Goal: Information Seeking & Learning: Understand process/instructions

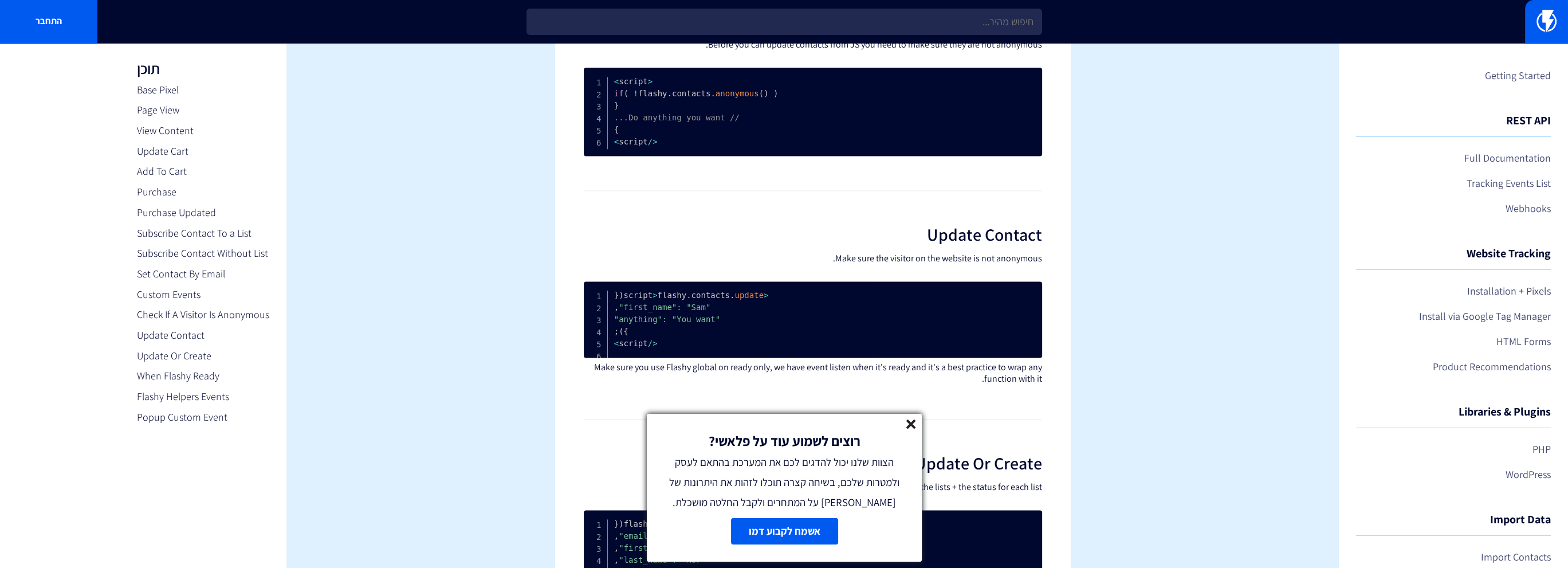
scroll to position [2808, 0]
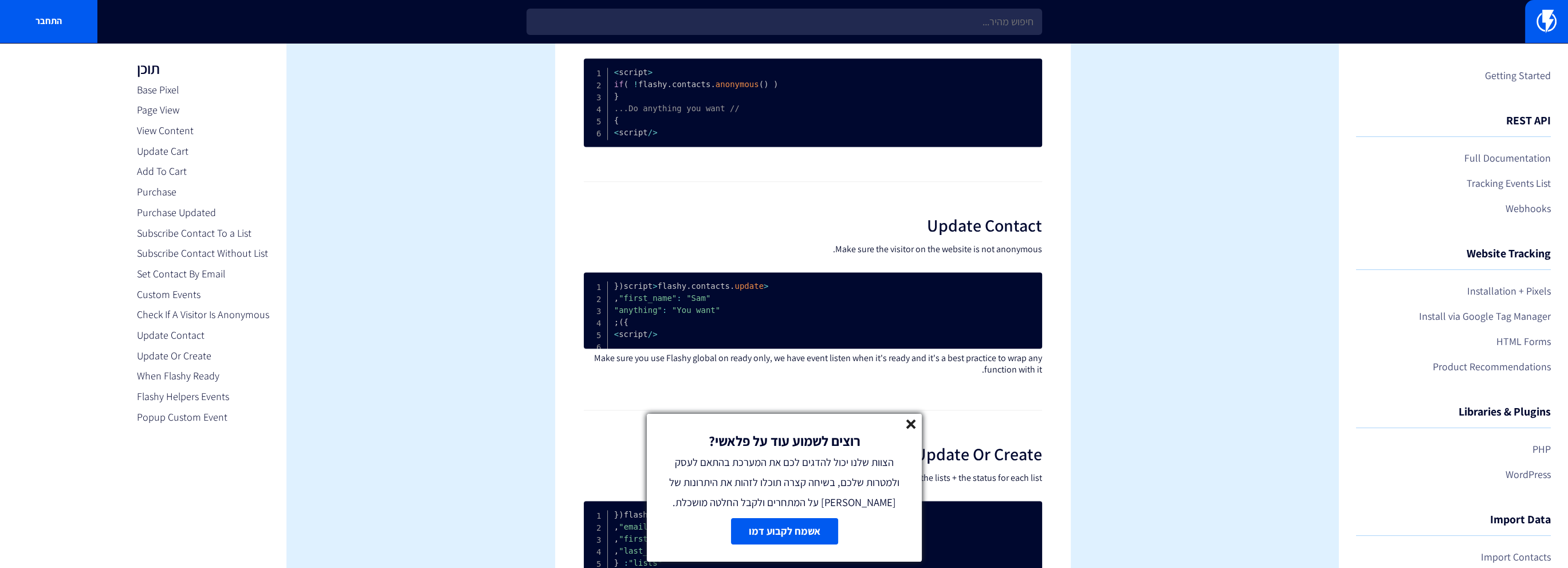
click at [914, 423] on icon at bounding box center [911, 425] width 10 height 10
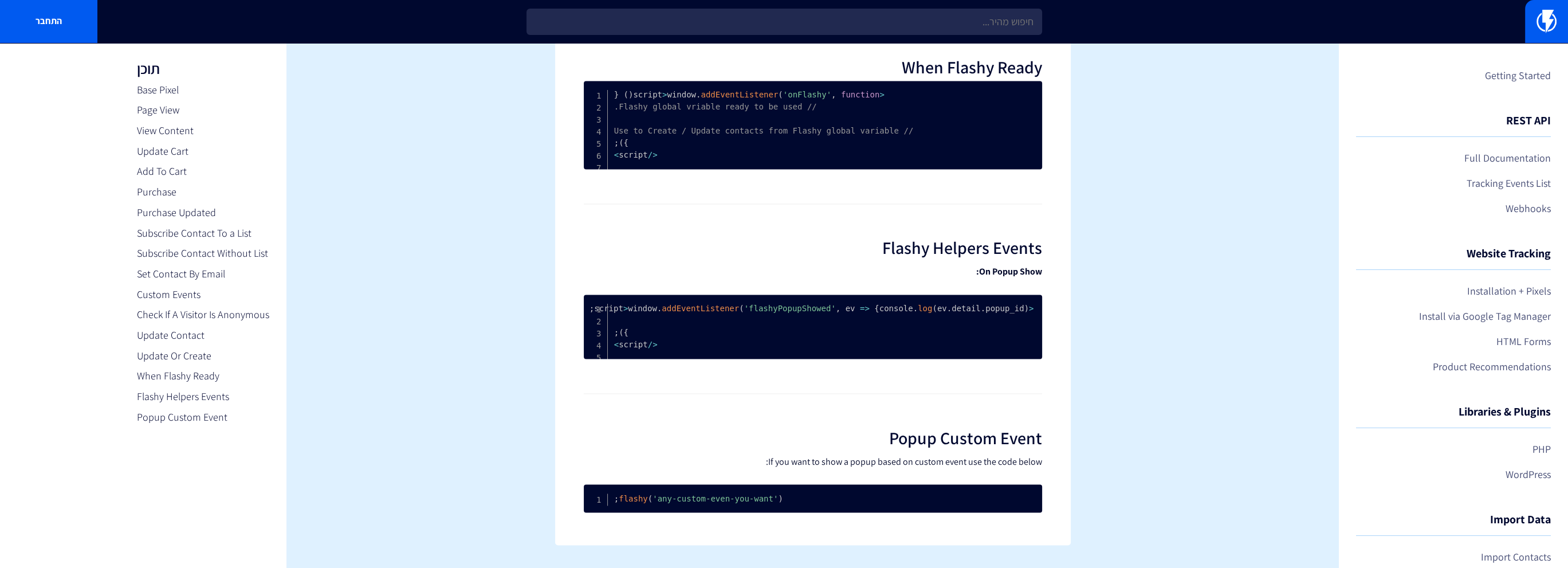
scroll to position [3578, 0]
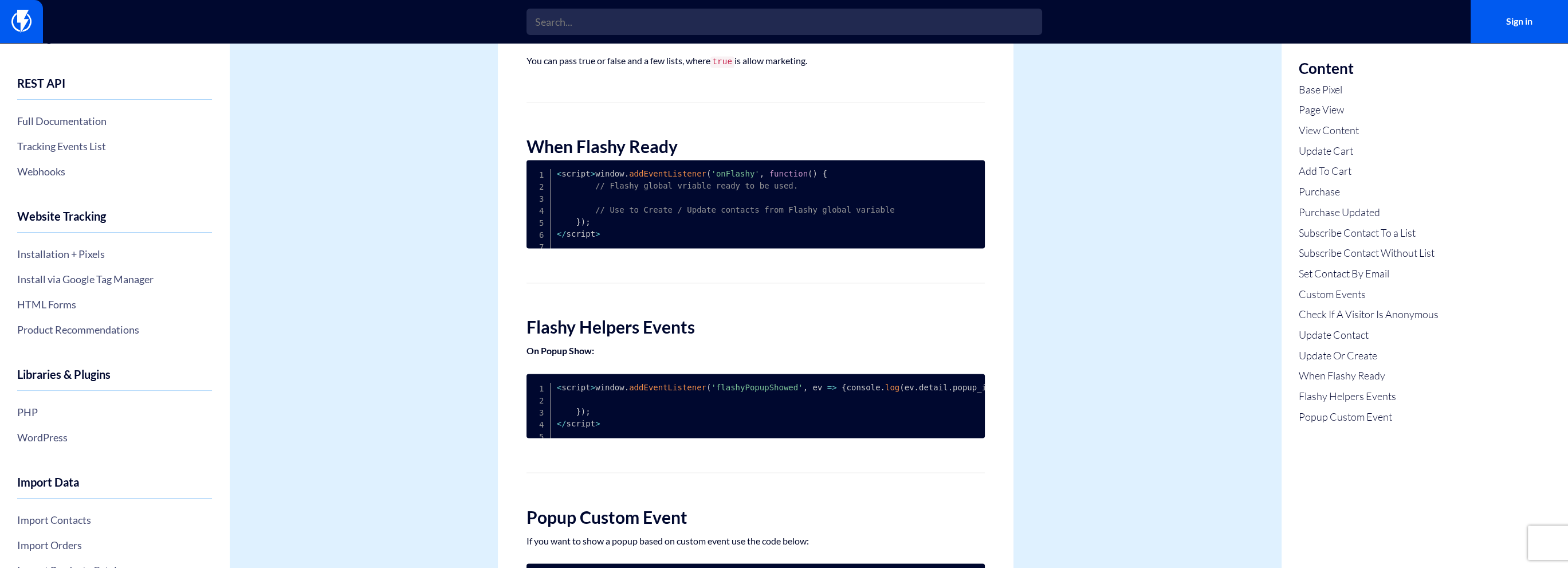
scroll to position [58, 0]
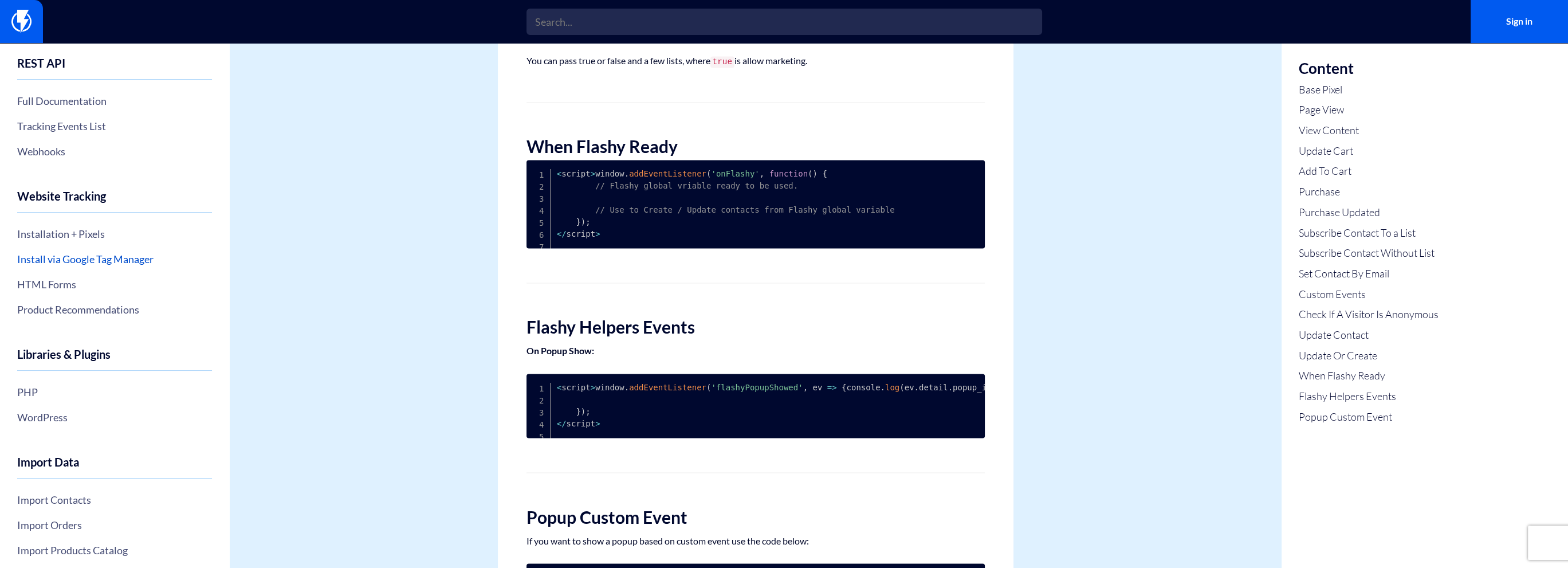
click at [83, 261] on link "Install via Google Tag Manager" at bounding box center [114, 258] width 195 height 19
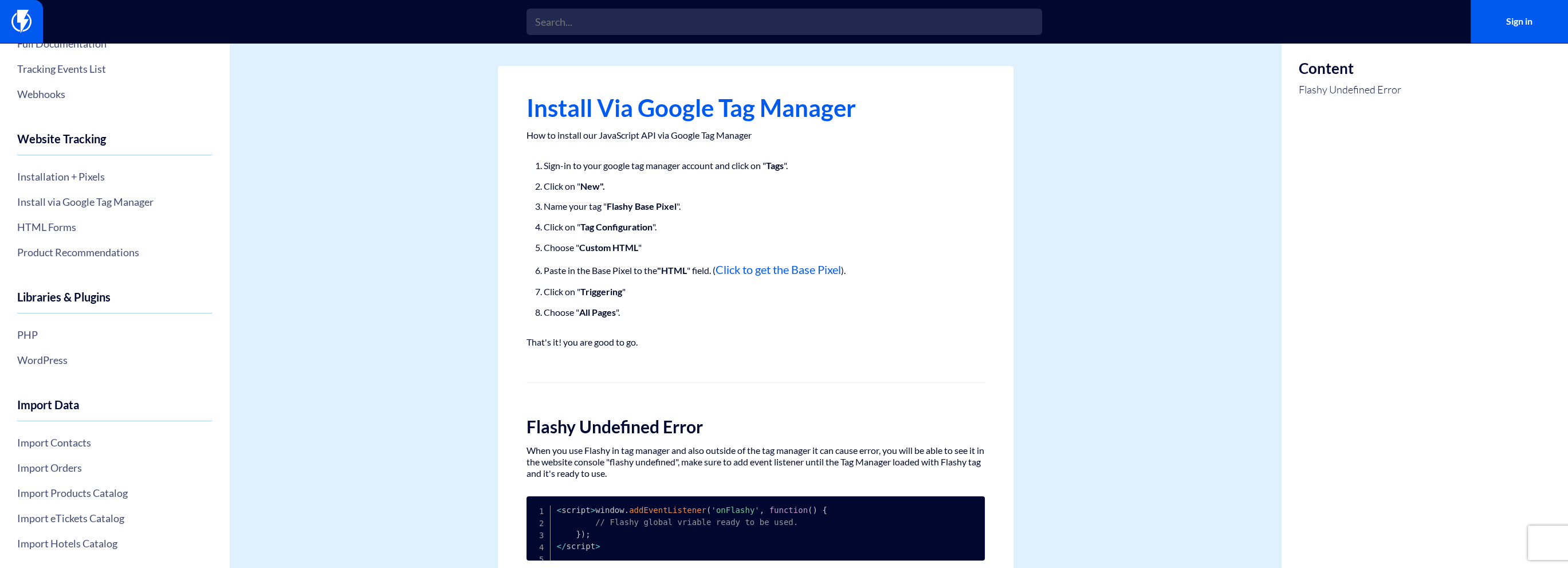
scroll to position [58, 0]
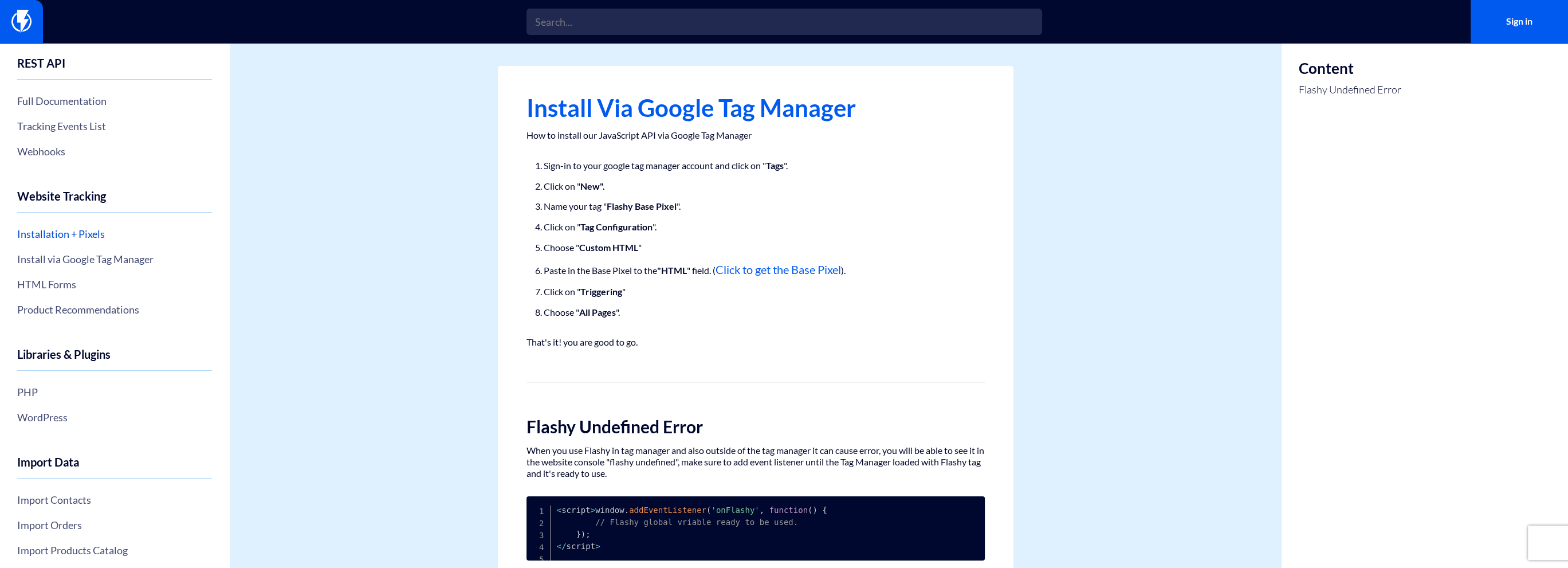
click at [44, 237] on link "Installation + Pixels" at bounding box center [114, 233] width 195 height 19
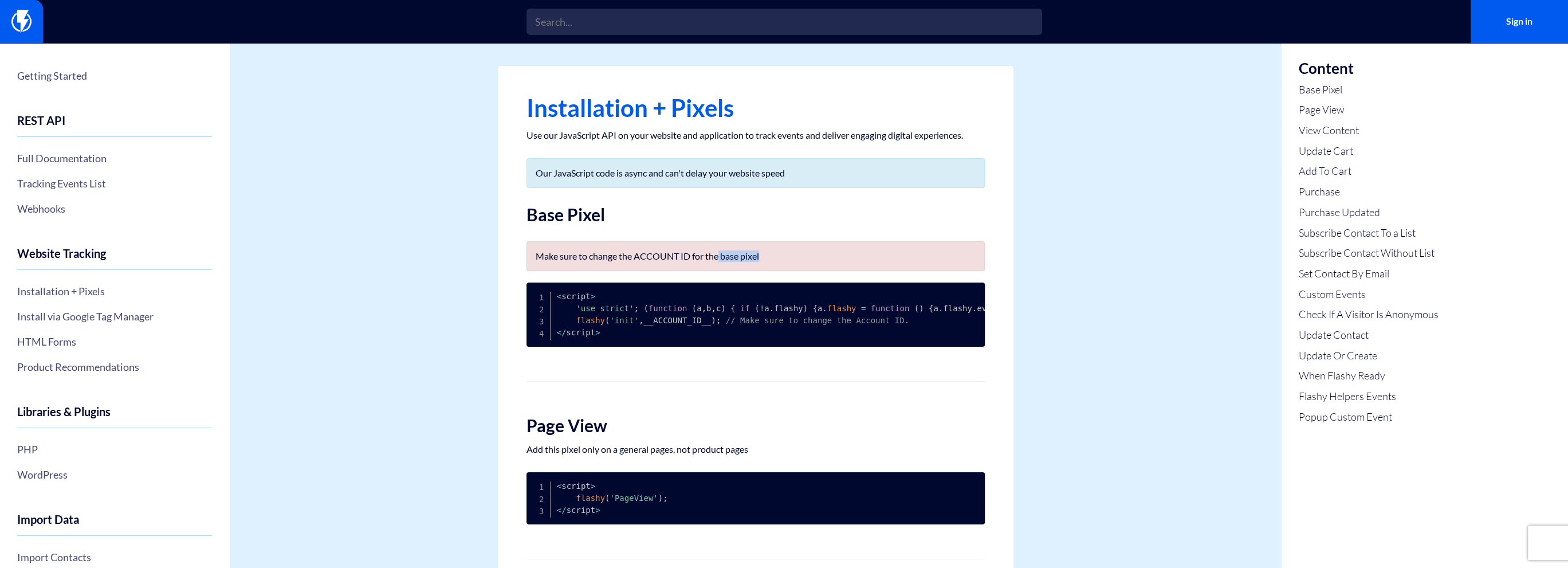
drag, startPoint x: 765, startPoint y: 256, endPoint x: 720, endPoint y: 257, distance: 45.0
click at [720, 257] on p "Make sure to change the ACCOUNT ID for the base pixel" at bounding box center [756, 256] width 440 height 11
drag, startPoint x: 642, startPoint y: 320, endPoint x: 701, endPoint y: 321, distance: 59.0
click at [701, 321] on code "< script > 'use strict' ; ( function ( a , b , c ) { if ( ! a . flashy ) { a . …" at bounding box center [1390, 314] width 1667 height 45
drag, startPoint x: 530, startPoint y: 213, endPoint x: 611, endPoint y: 215, distance: 81.0
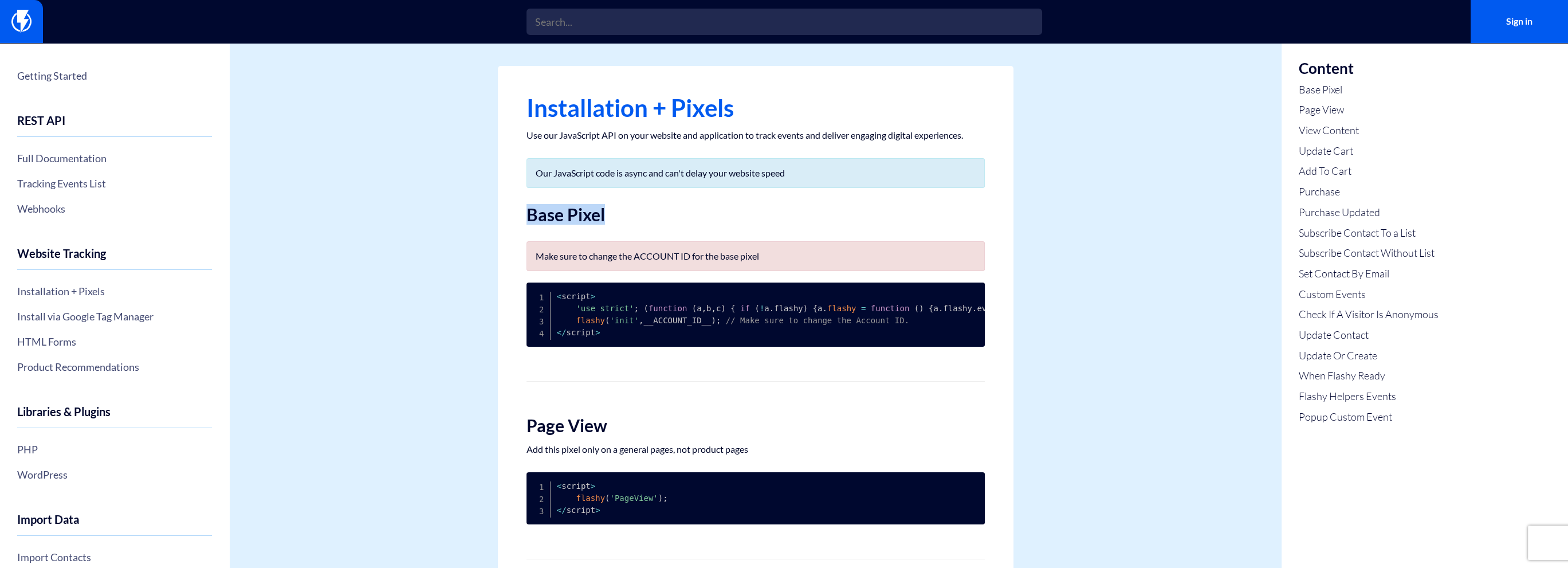
click at [611, 215] on h2 "Base Pixel" at bounding box center [756, 215] width 458 height 19
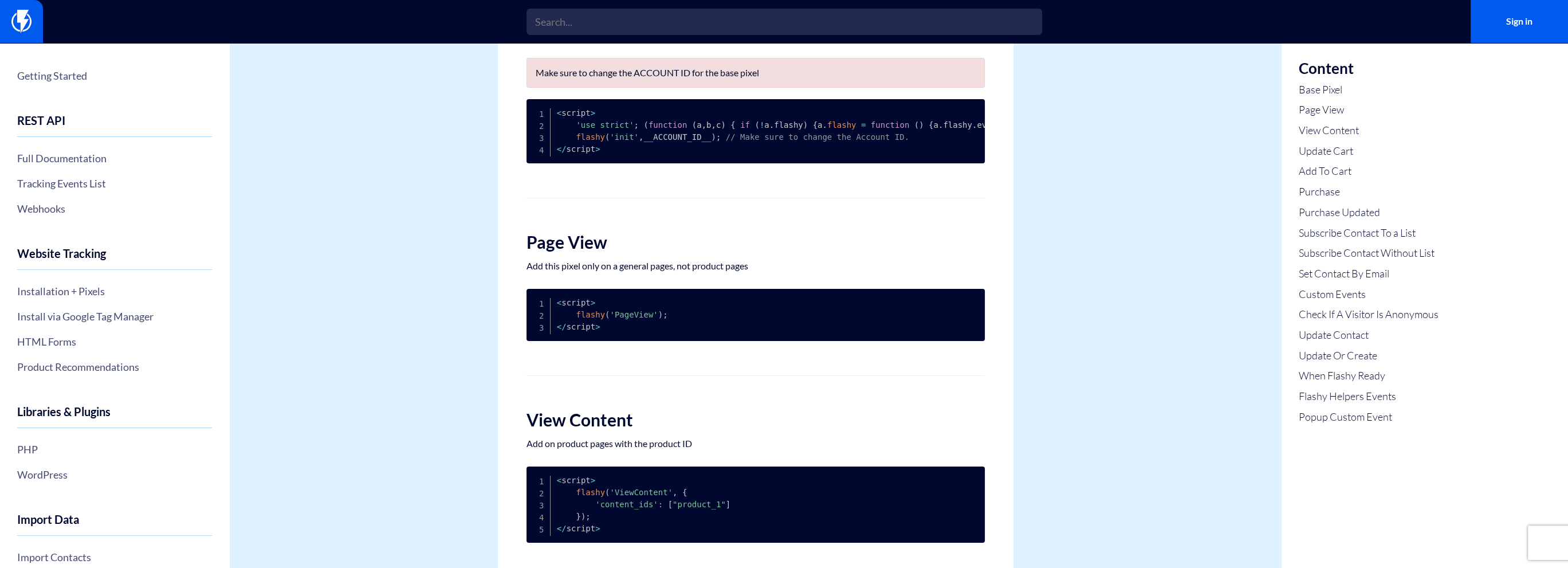
scroll to position [229, 0]
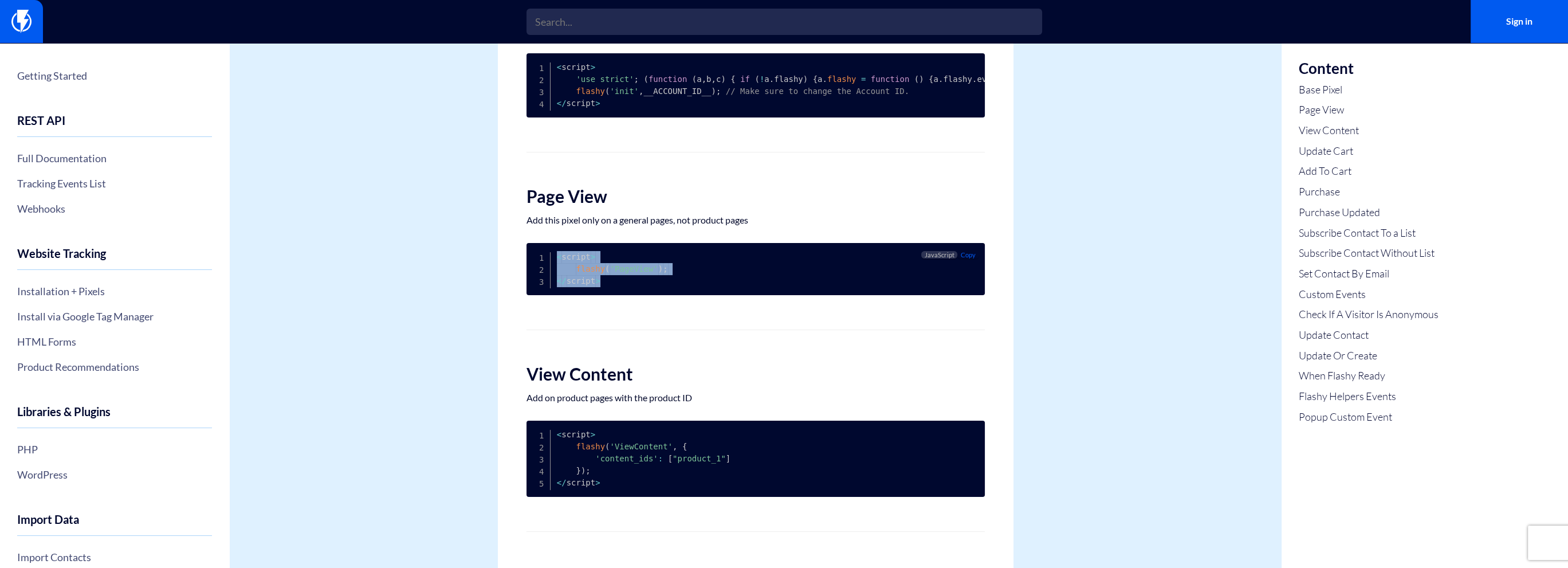
drag, startPoint x: 605, startPoint y: 291, endPoint x: 614, endPoint y: 152, distance: 139.3
click at [549, 265] on pre "< script > flashy ( 'PageView' ) ; < / script >" at bounding box center [756, 268] width 458 height 52
click at [581, 285] on code "< script > flashy ( 'PageView' ) ; < / script >" at bounding box center [612, 268] width 111 height 33
click at [603, 288] on pre "< script > flashy ( 'PageView' ) ; < / script >" at bounding box center [756, 268] width 458 height 52
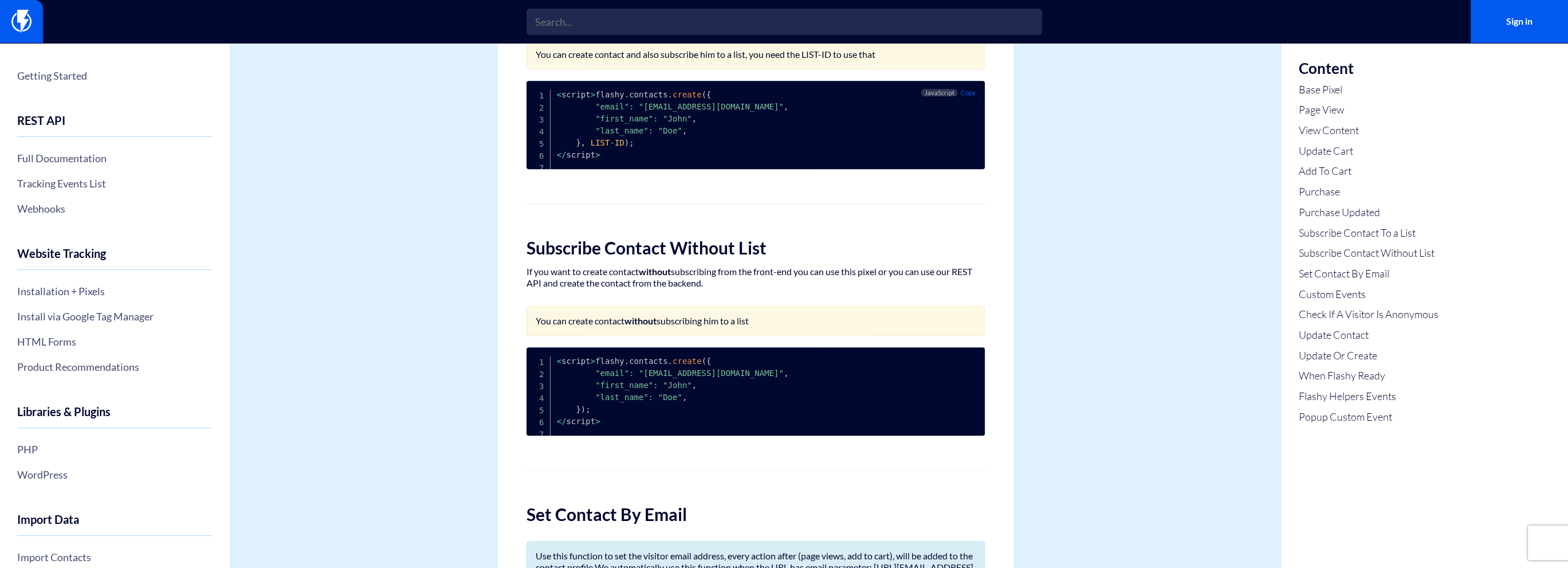
scroll to position [1777, 0]
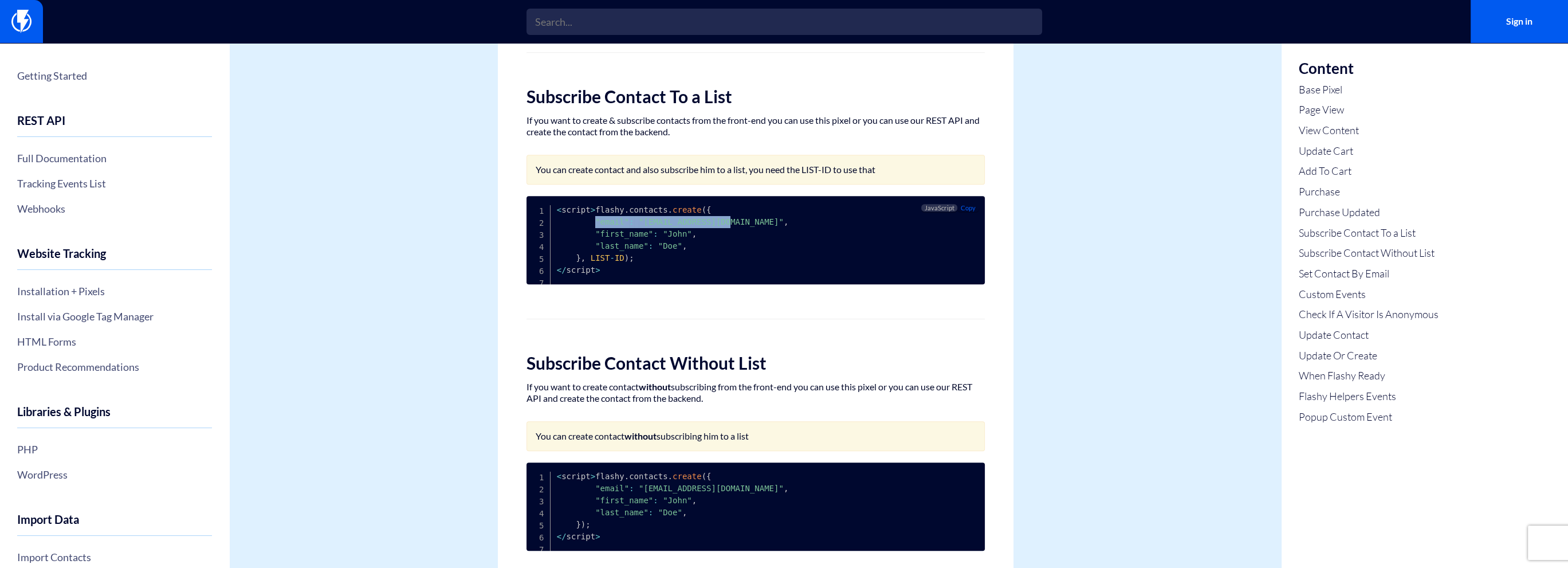
drag, startPoint x: 592, startPoint y: 238, endPoint x: 715, endPoint y: 236, distance: 123.0
click at [715, 236] on code "< script > flashy . contacts . create ( { "email" : "email@address.com" , "firs…" at bounding box center [672, 240] width 232 height 69
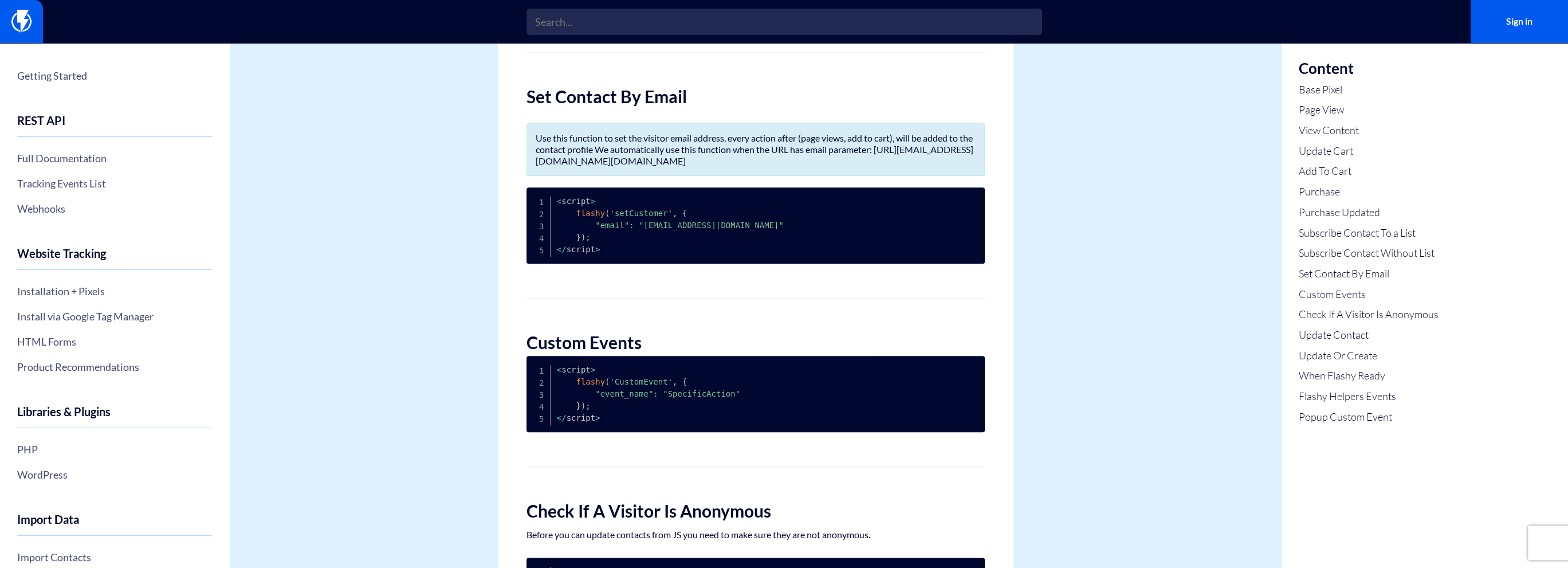
scroll to position [2292, 0]
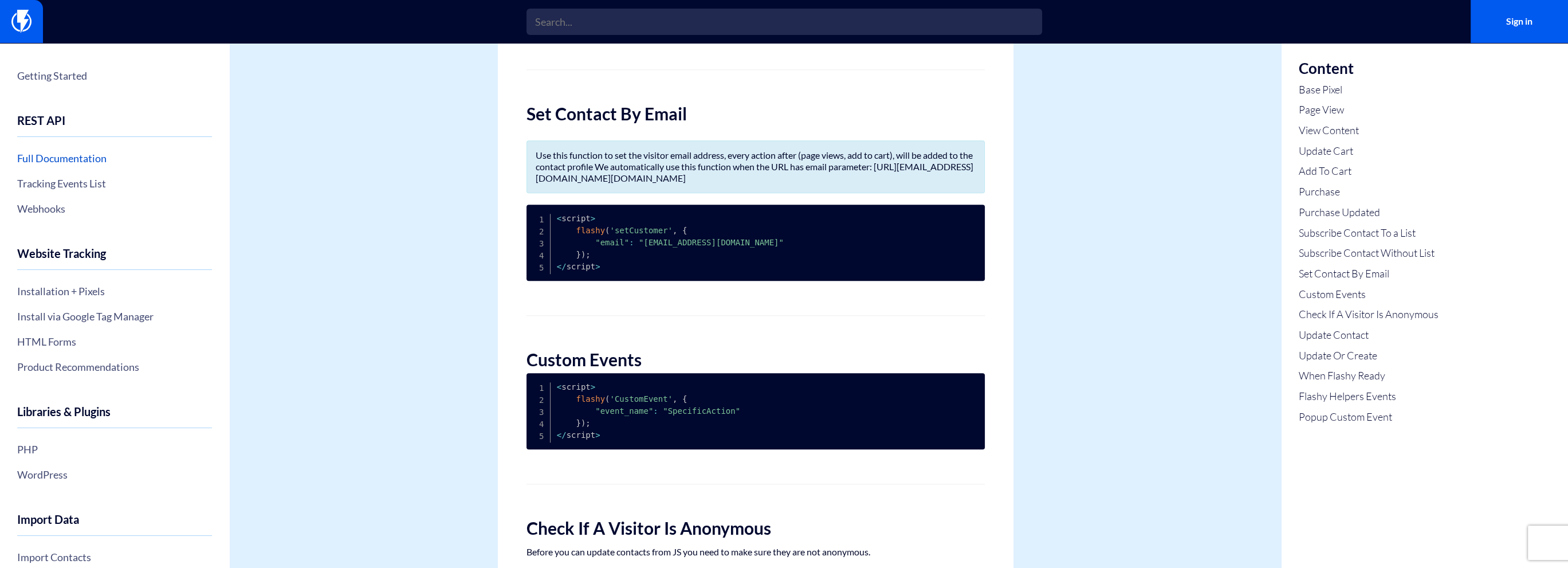
click at [57, 156] on link "Full Documentation" at bounding box center [114, 158] width 195 height 19
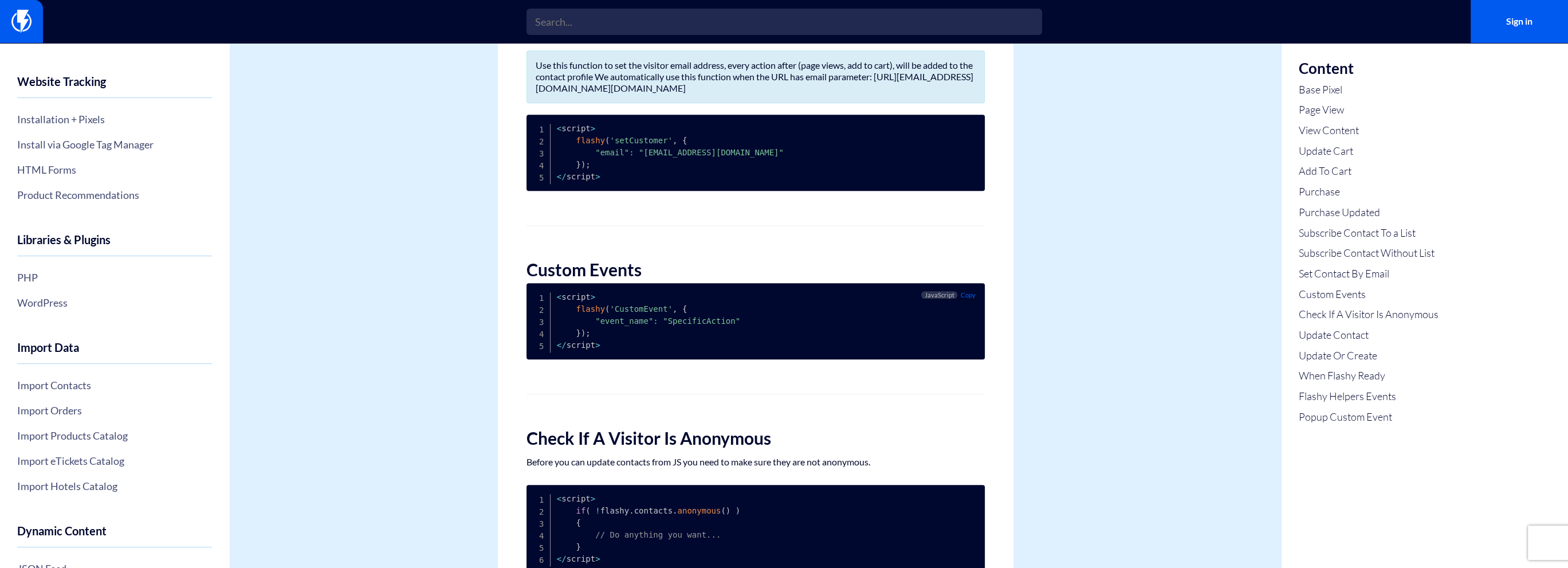
scroll to position [2376, 0]
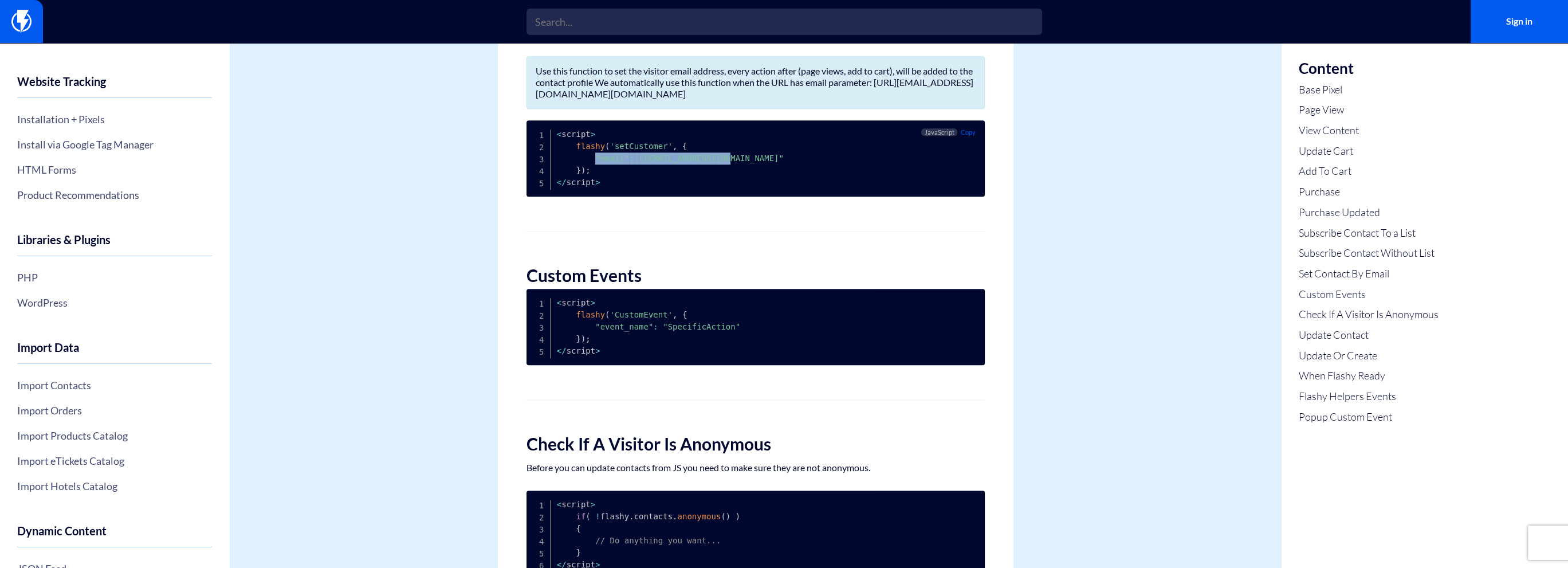
drag, startPoint x: 594, startPoint y: 188, endPoint x: 718, endPoint y: 193, distance: 124.1
click at [718, 193] on pre "< script > flashy ( 'setCustomer' , { "email" : "[EMAIL_ADDRESS][DOMAIN_NAME]" …" at bounding box center [756, 158] width 458 height 76
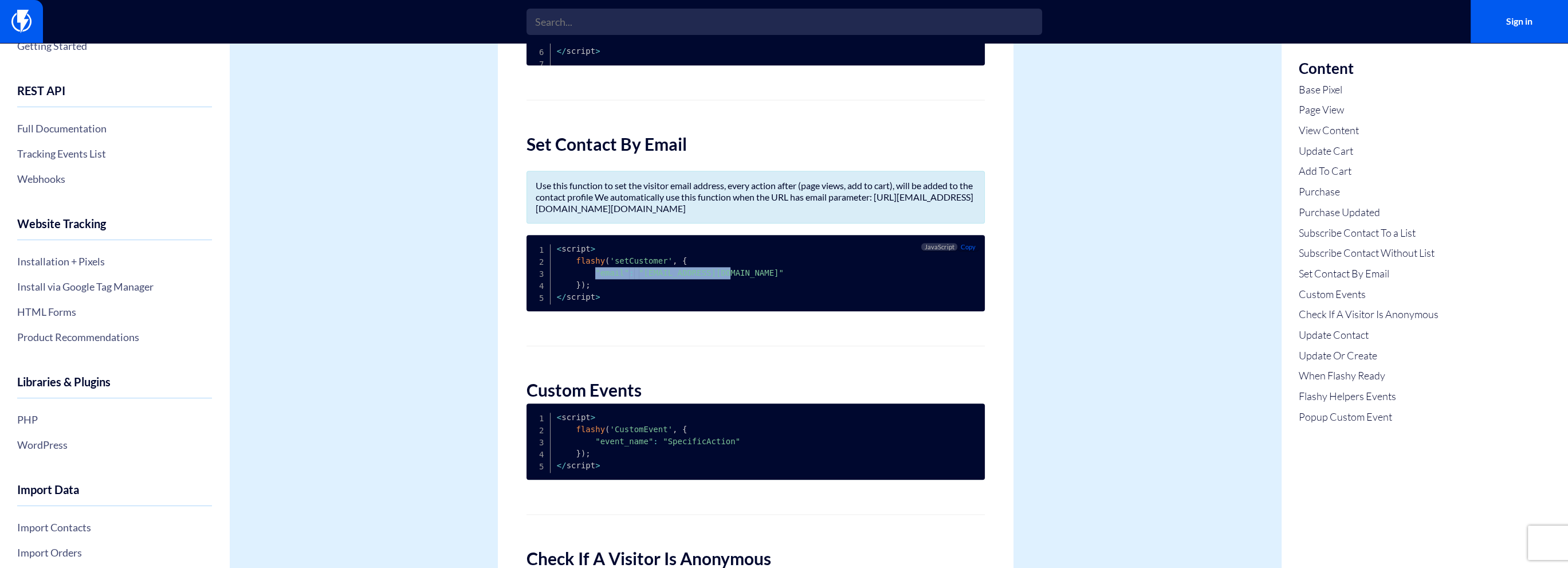
scroll to position [0, 0]
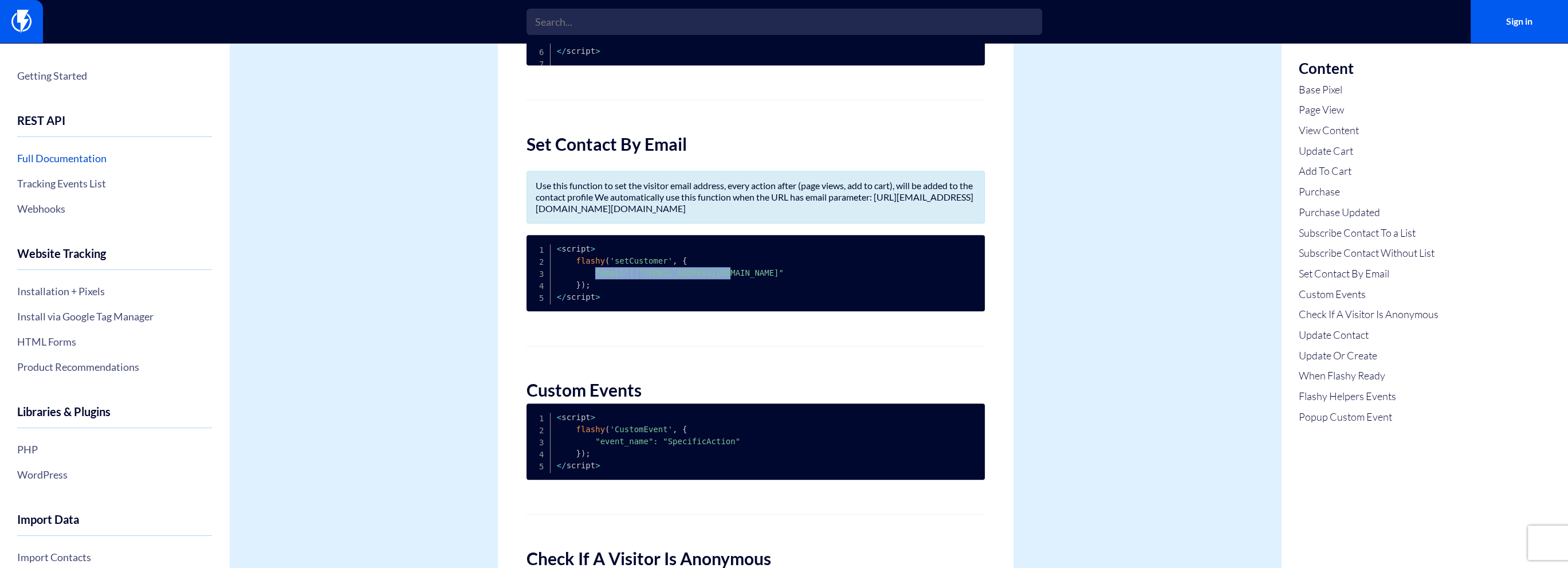
click at [76, 163] on link "Full Documentation" at bounding box center [114, 158] width 195 height 19
